Goal: Transaction & Acquisition: Purchase product/service

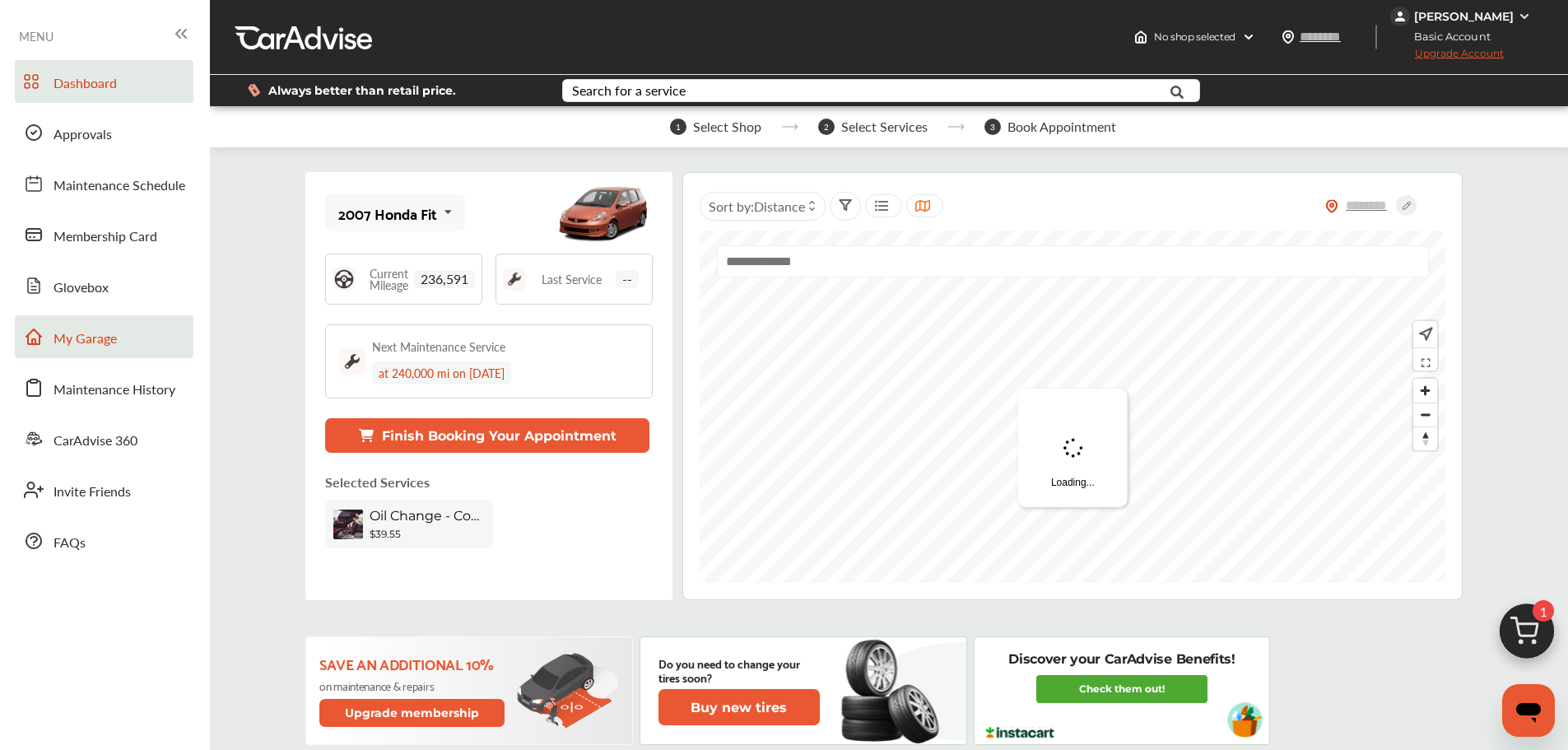
click at [98, 333] on span "My Garage" at bounding box center [85, 339] width 63 height 22
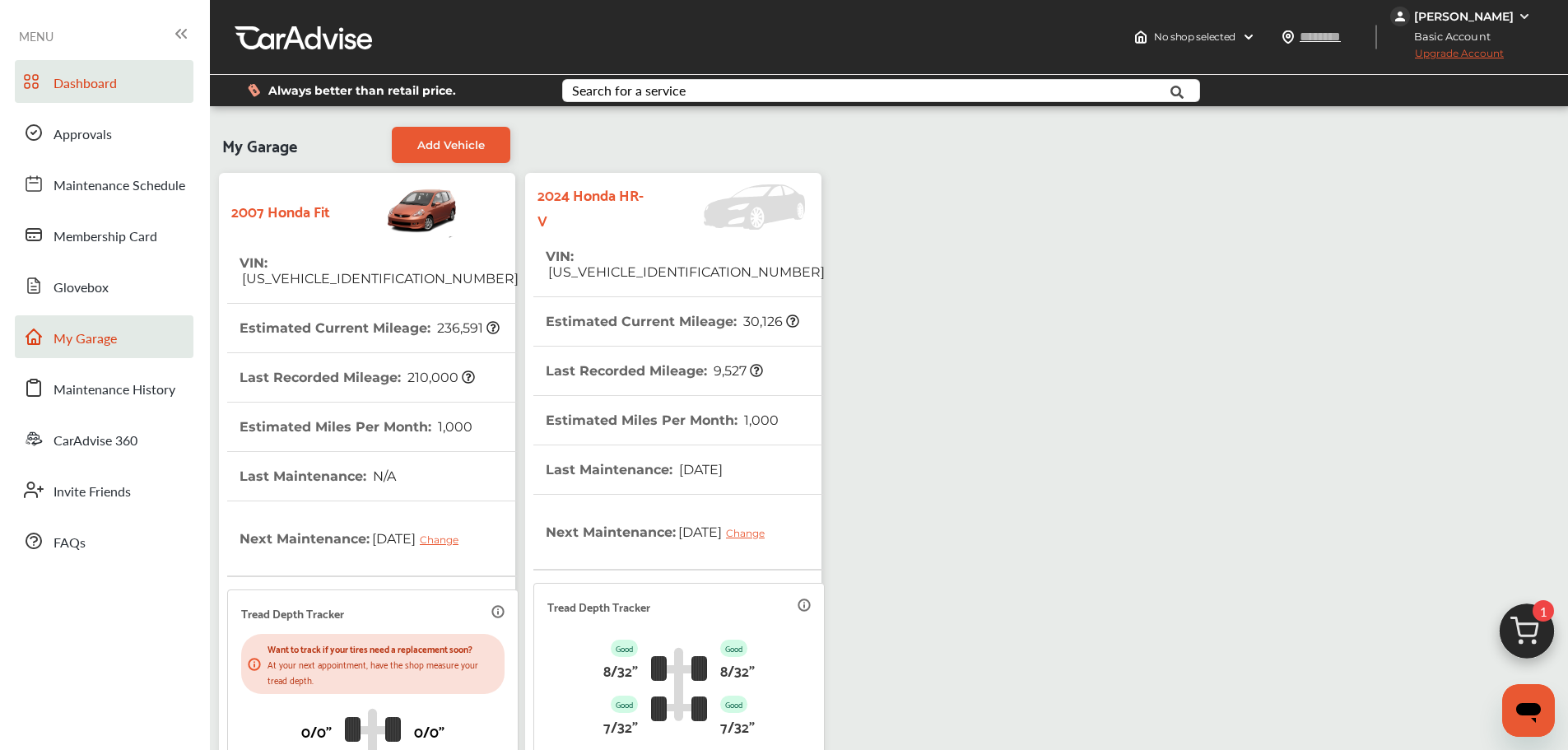
click at [69, 101] on link "Dashboard" at bounding box center [104, 80] width 179 height 42
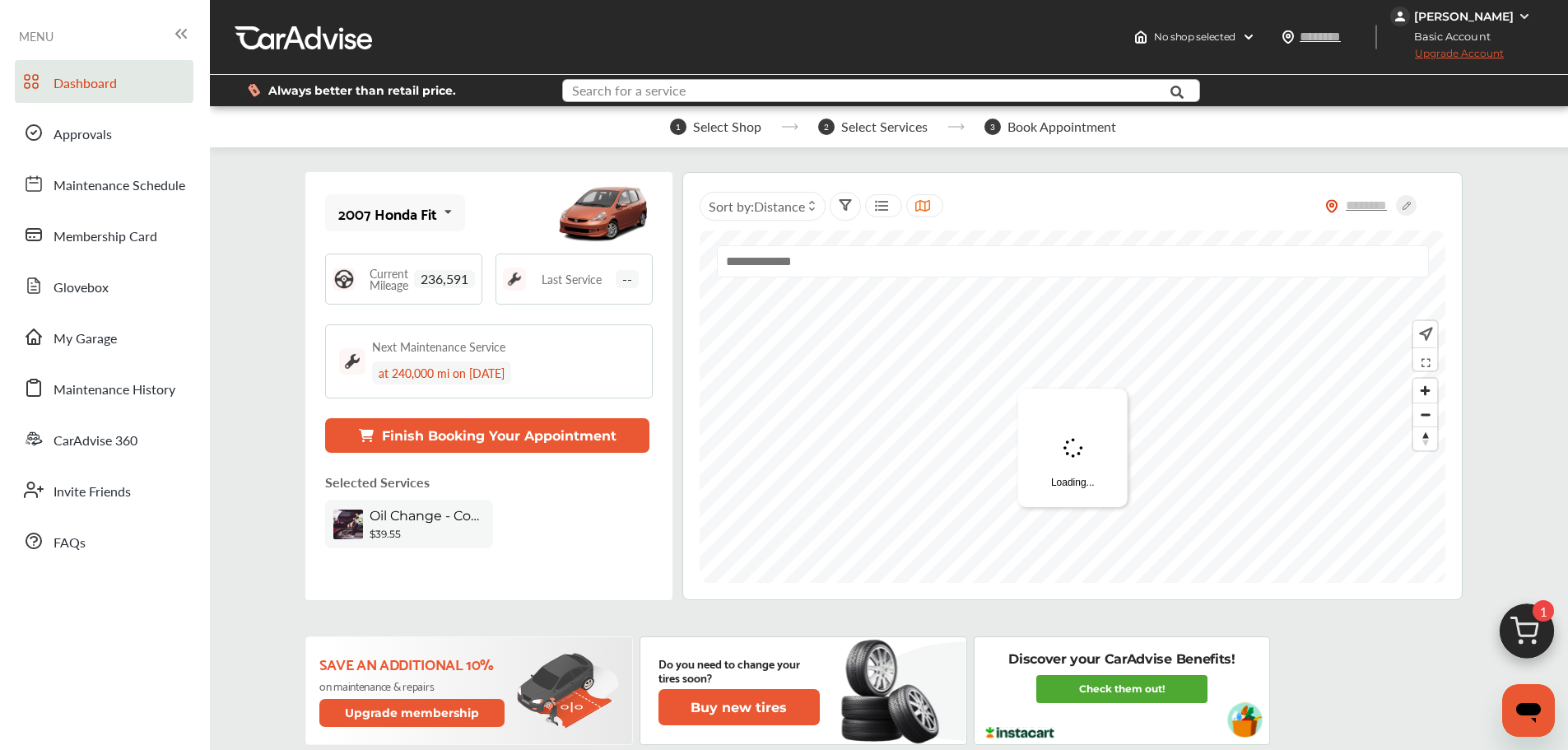
click at [752, 96] on input "text" at bounding box center [854, 93] width 582 height 26
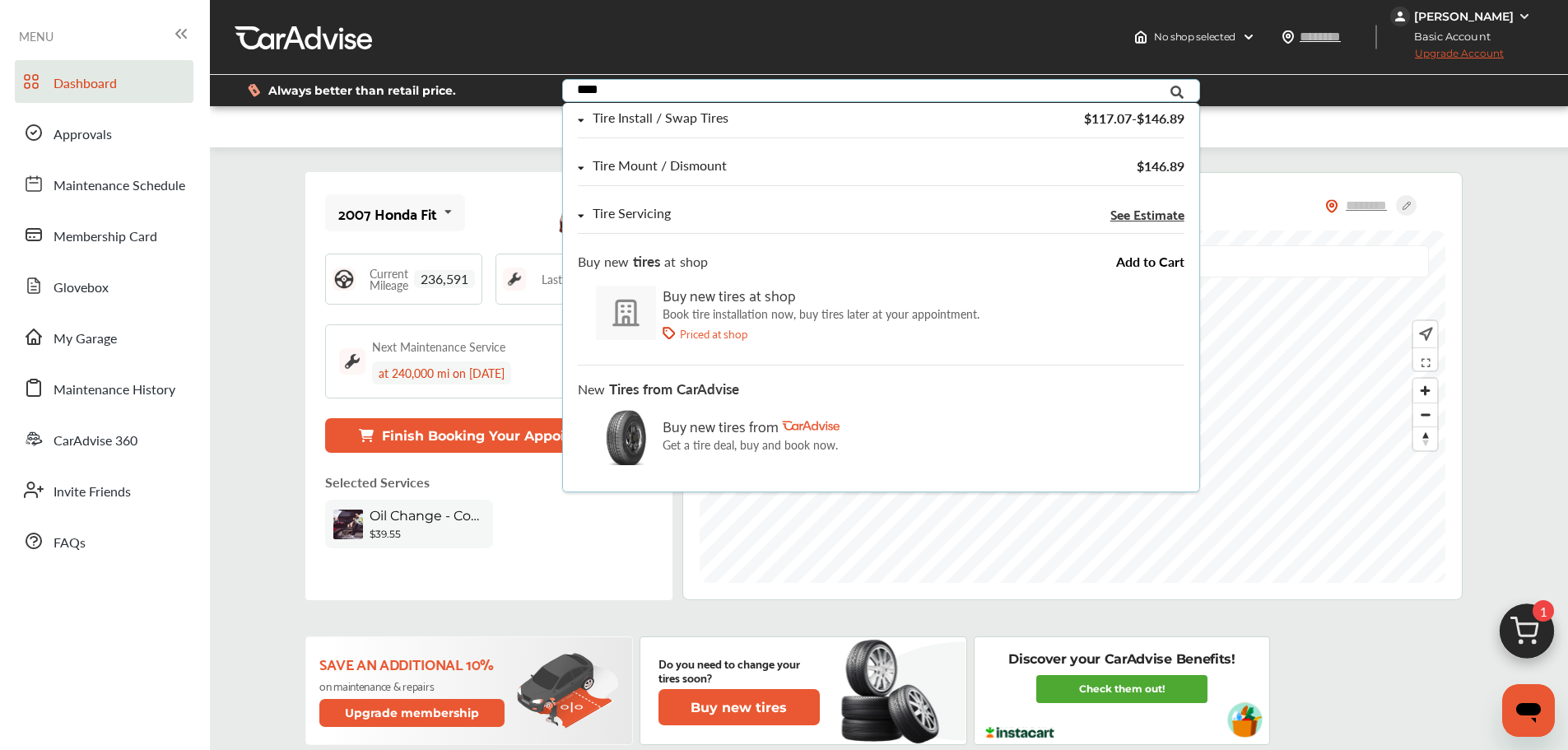
scroll to position [164, 0]
type input "****"
click at [786, 317] on p "Book tire installation now, buy tires later at your appointment." at bounding box center [821, 311] width 317 height 13
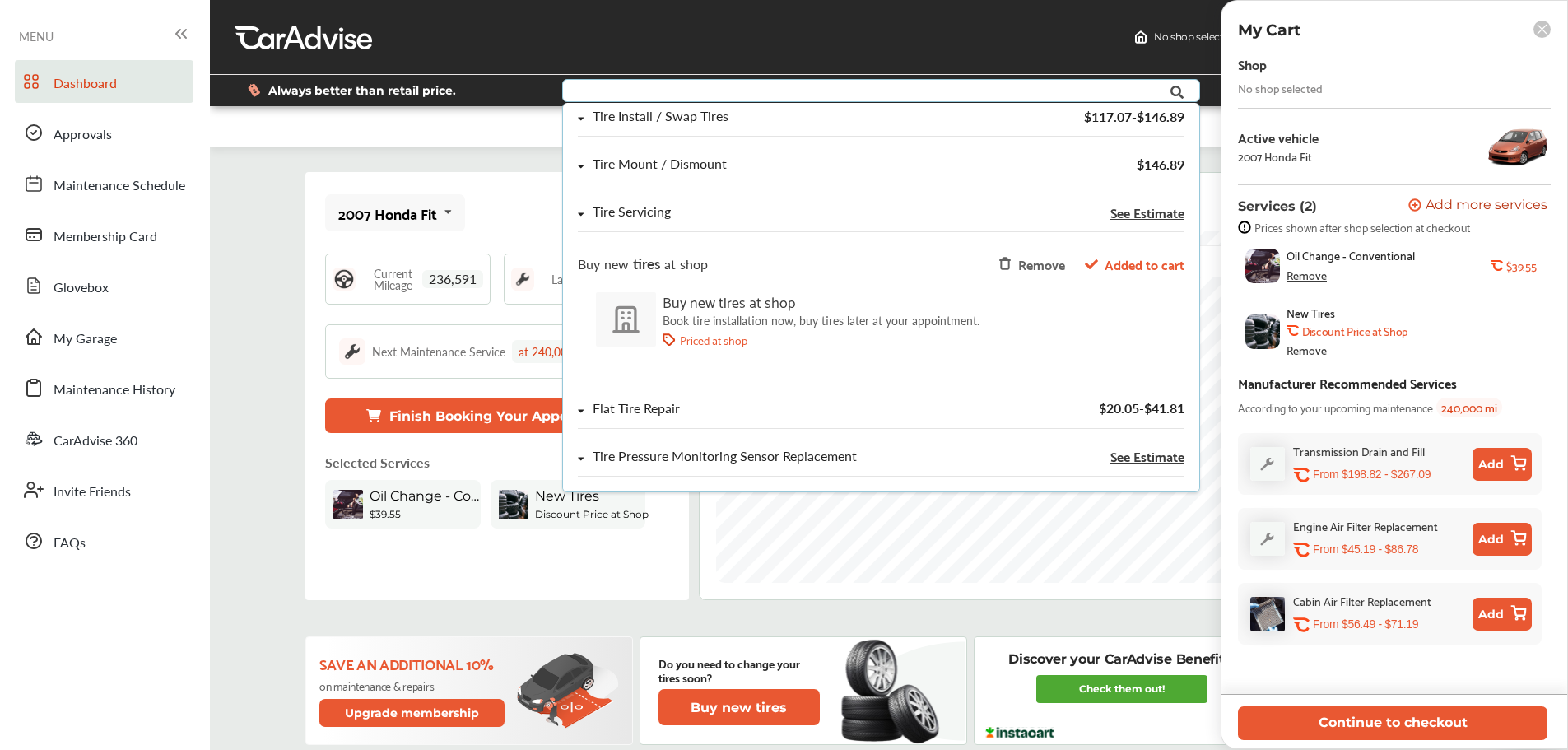
click at [1309, 349] on div "Remove" at bounding box center [1306, 349] width 41 height 13
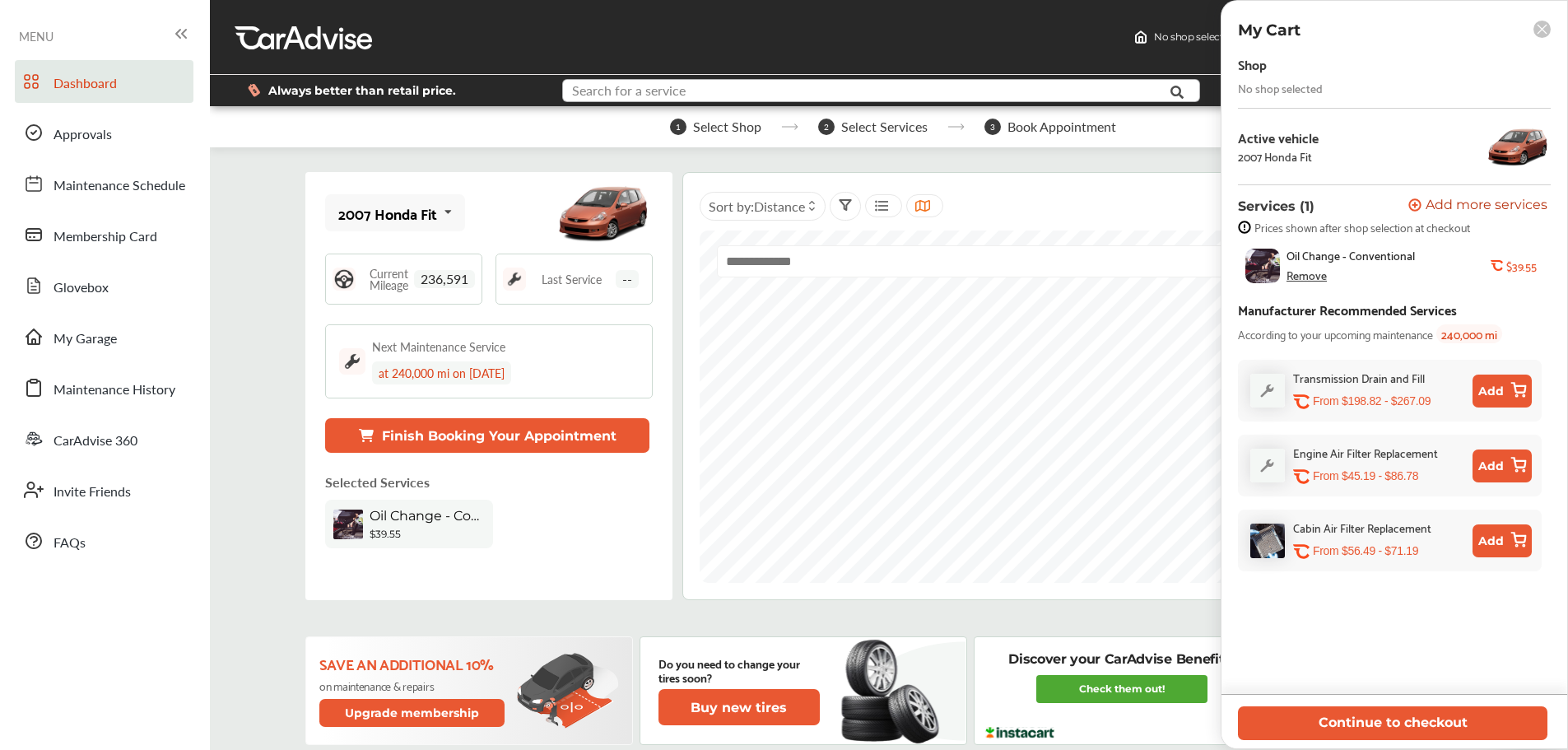
click at [791, 106] on input "text" at bounding box center [854, 93] width 582 height 26
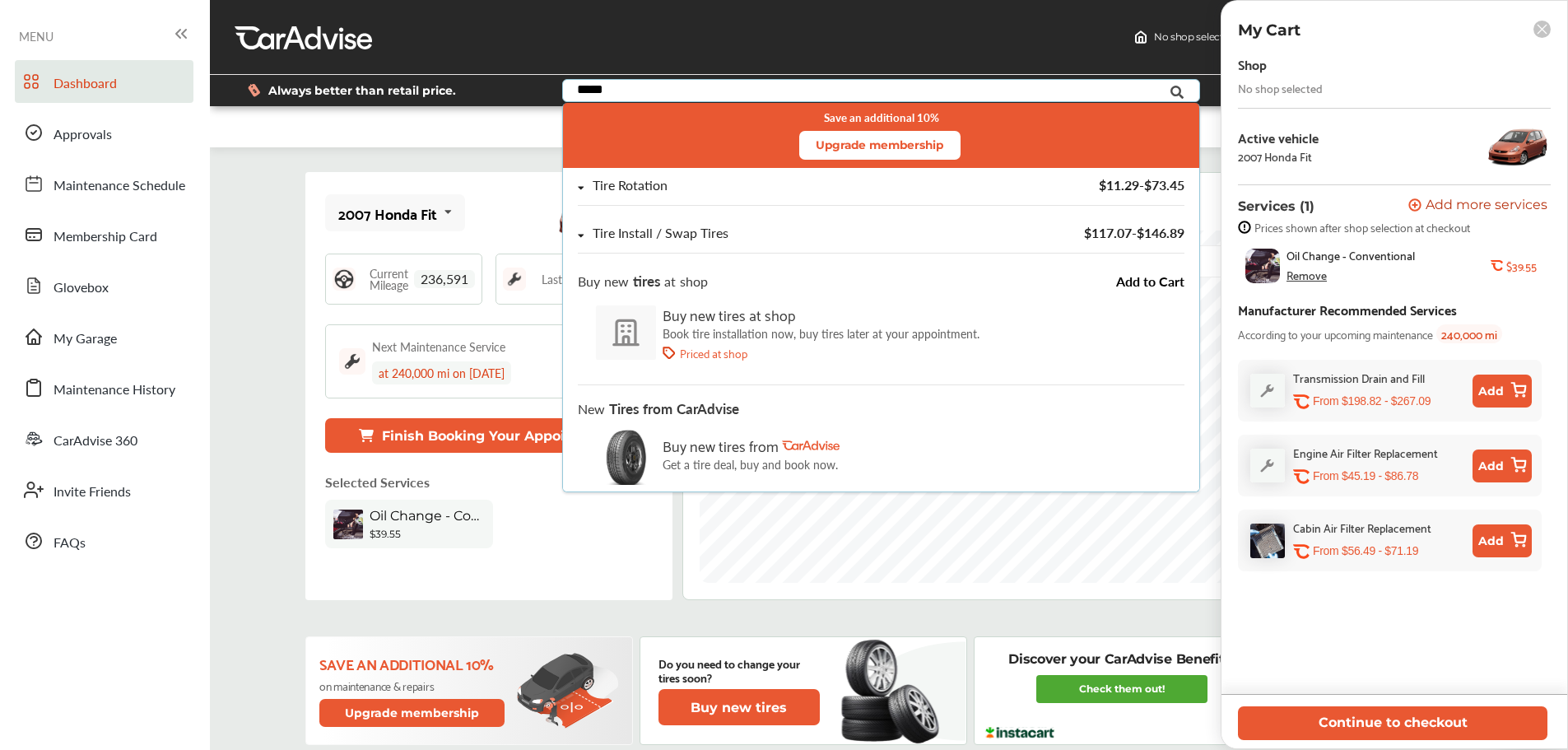
scroll to position [47, 0]
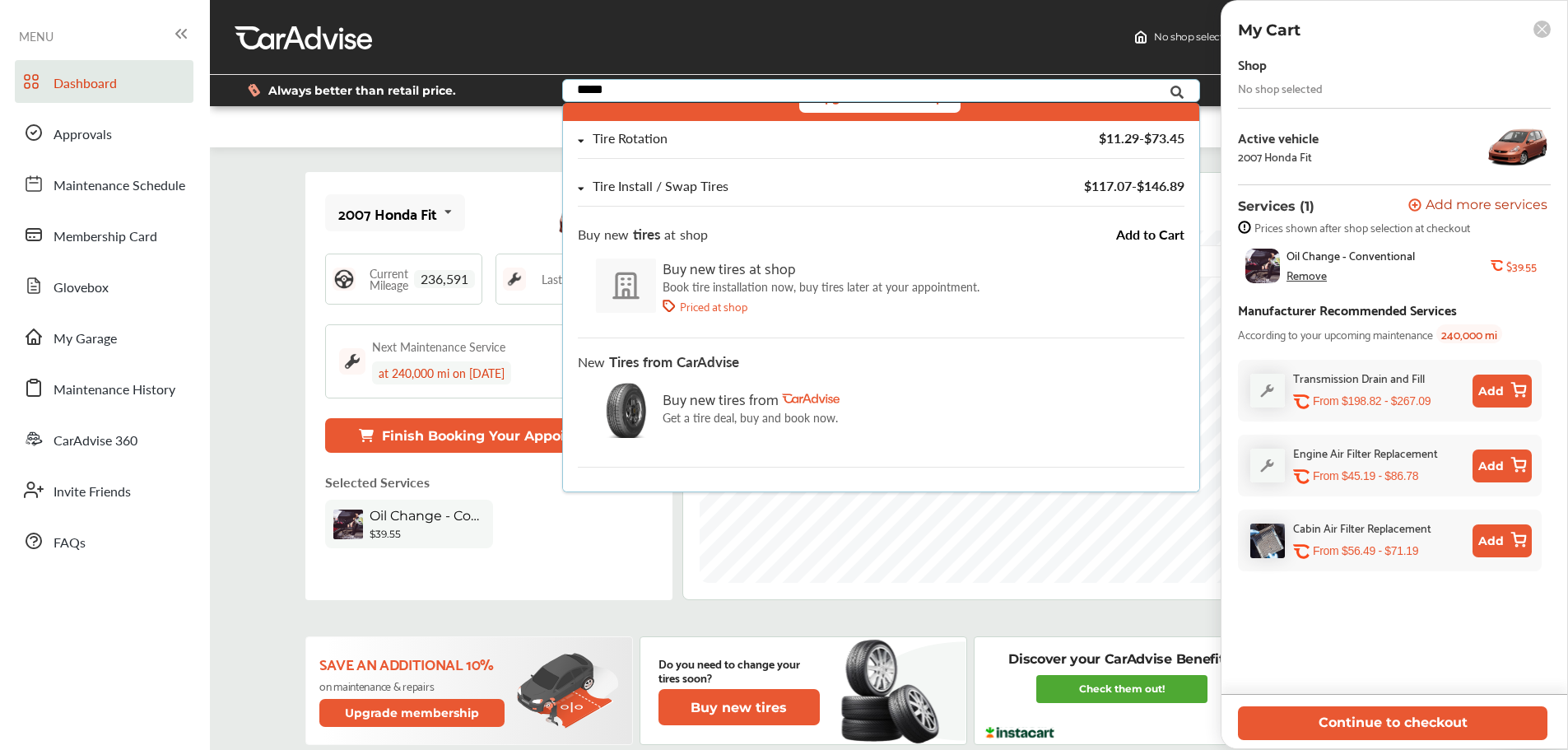
type input "*****"
click at [707, 411] on p "Get a tire deal, buy and book now." at bounding box center [751, 417] width 177 height 13
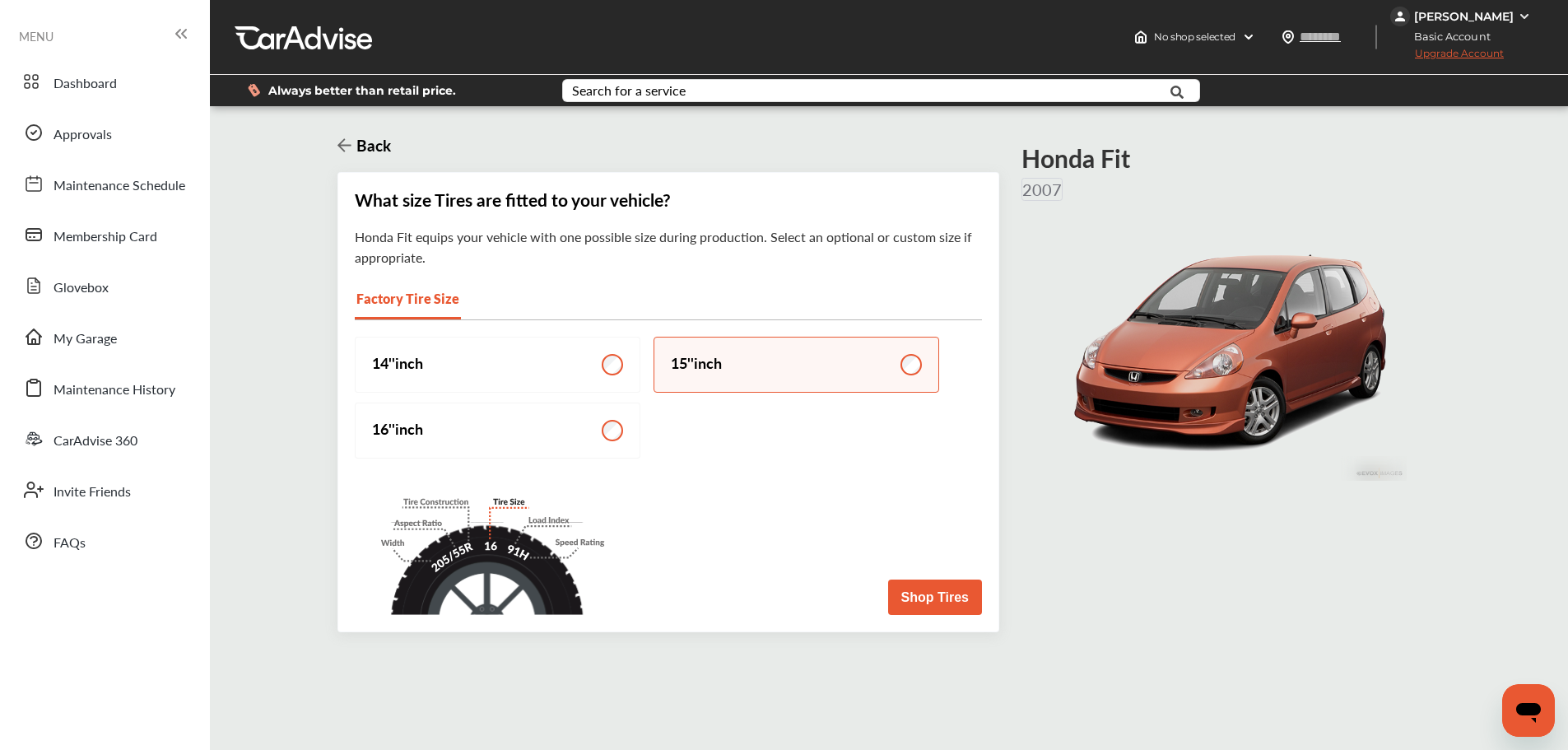
click at [946, 600] on button "Shop Tires" at bounding box center [935, 597] width 93 height 35
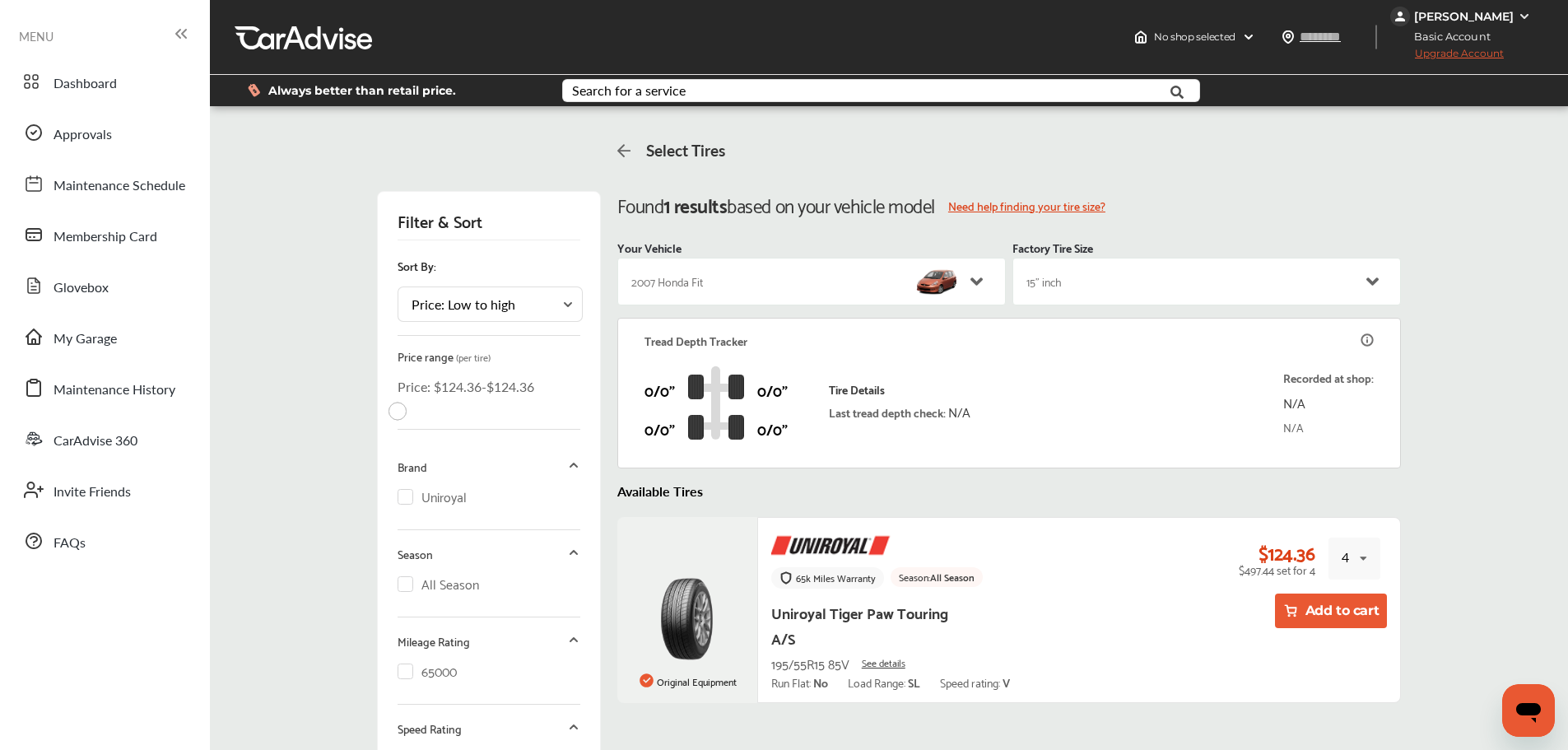
click at [1317, 605] on button "Add to cart" at bounding box center [1331, 611] width 112 height 35
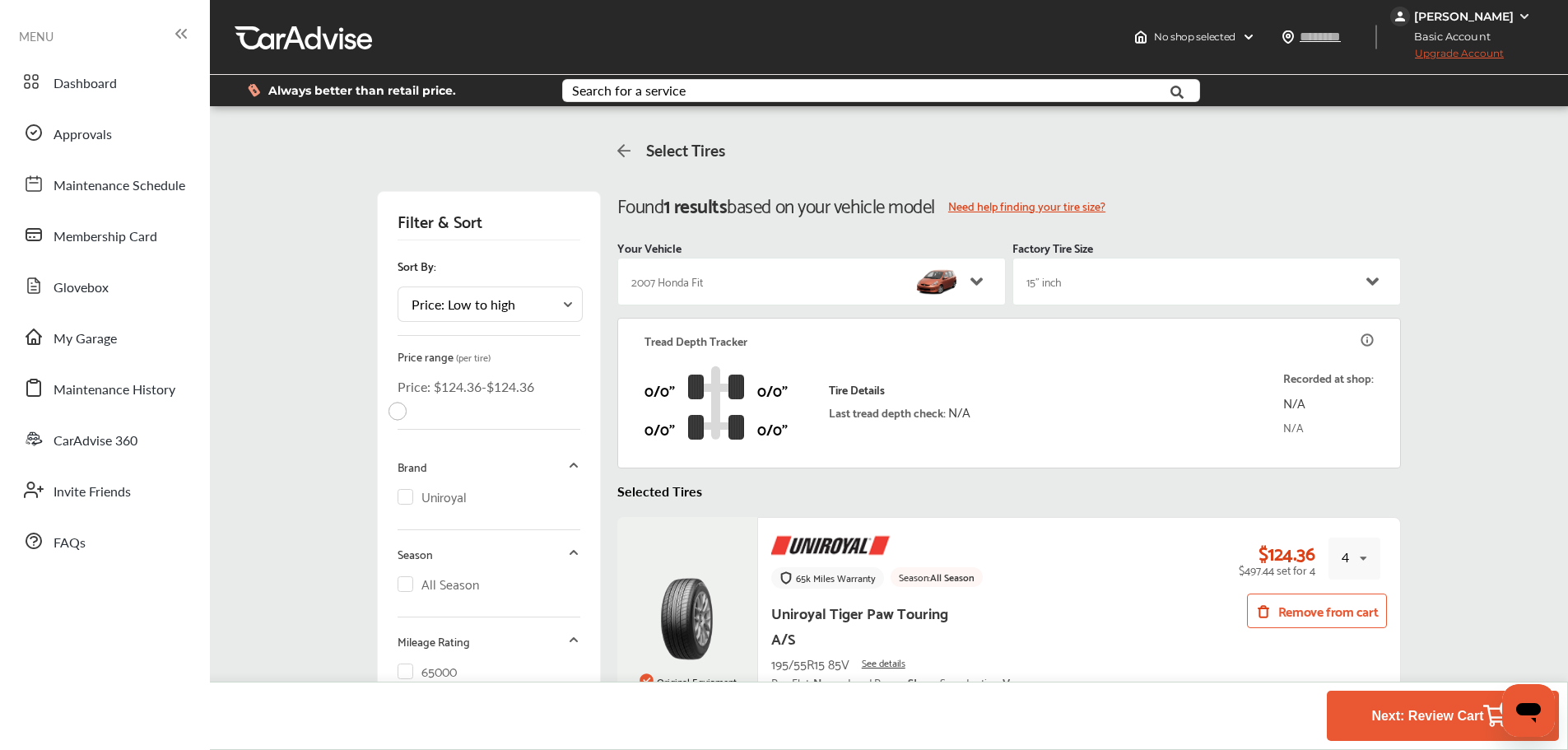
click at [1354, 723] on link "Next: Review Cart 4" at bounding box center [1443, 715] width 232 height 50
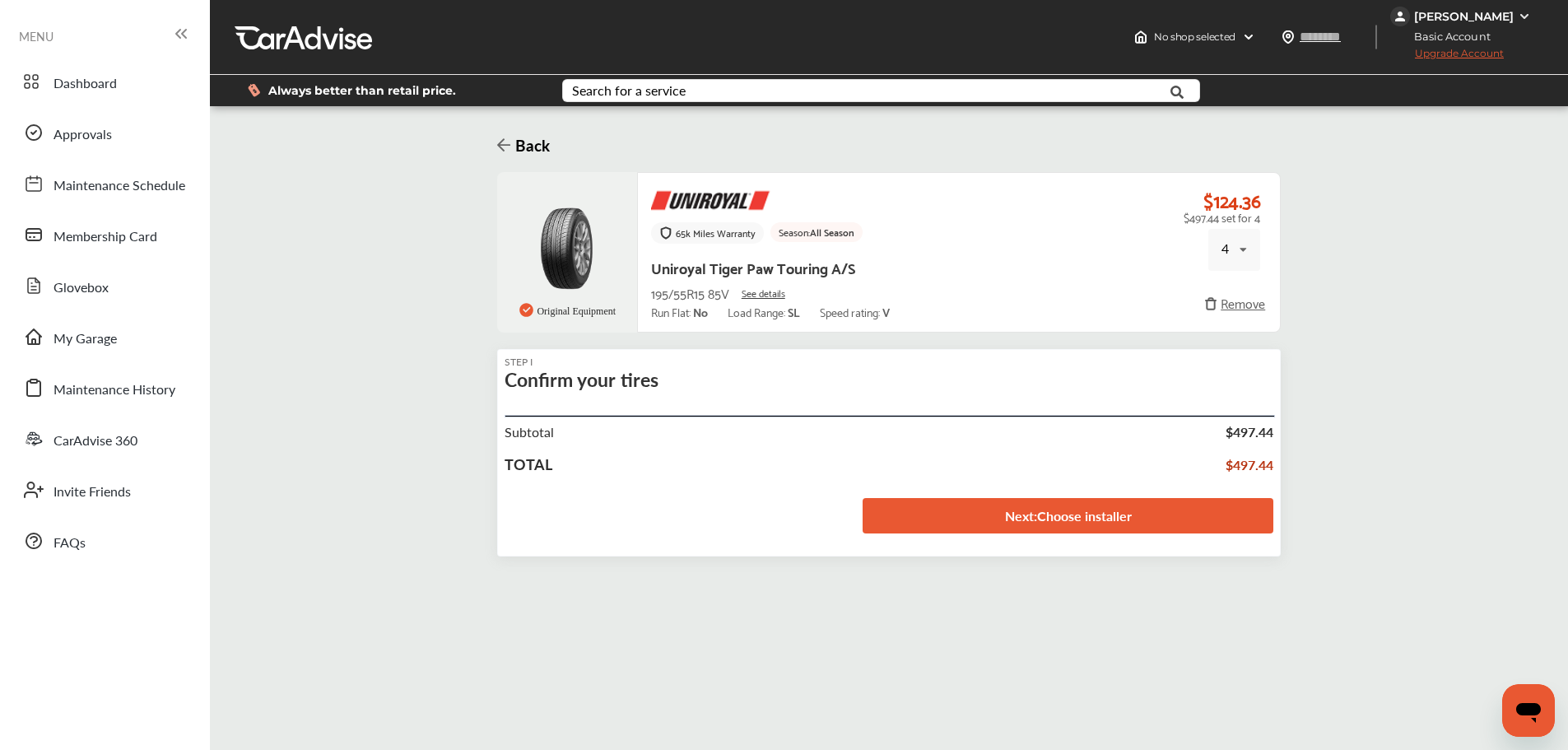
click at [925, 529] on link "Next : Choose installer" at bounding box center [1067, 516] width 411 height 35
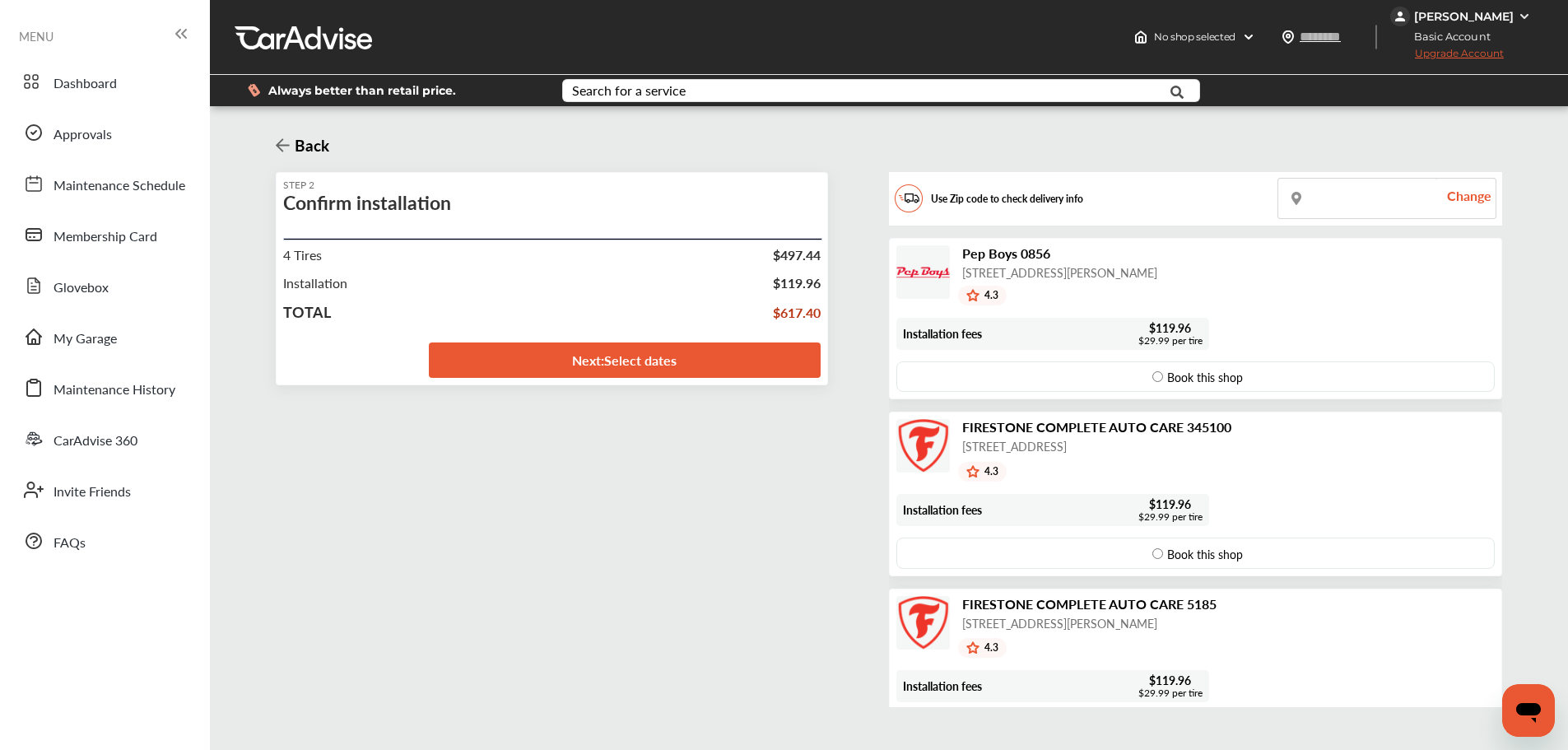
click at [1292, 381] on div "Book this shop" at bounding box center [1195, 376] width 598 height 30
click at [565, 357] on link "Next : Select dates" at bounding box center [624, 360] width 392 height 35
